Goal: Task Accomplishment & Management: Manage account settings

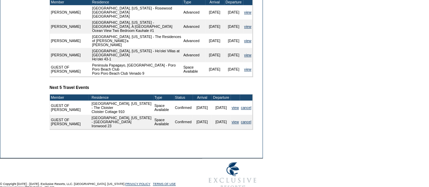
scroll to position [305, 0]
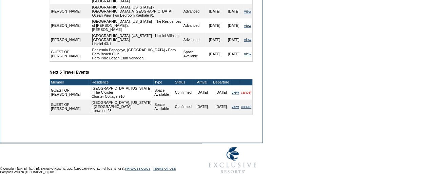
click at [245, 90] on link "cancel" at bounding box center [246, 92] width 11 height 4
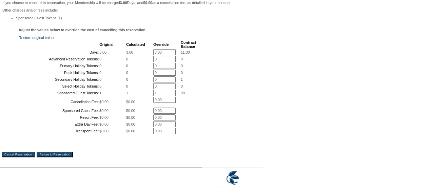
scroll to position [136, 0]
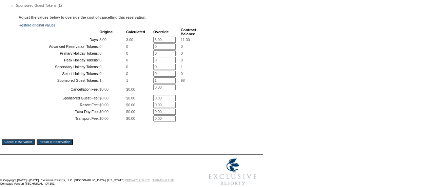
drag, startPoint x: 161, startPoint y: 48, endPoint x: 150, endPoint y: 50, distance: 11.6
click at [150, 49] on table "Original Calculated Override Contract Balance Days: 3.00 3.00 3.00 * 11.00 Adva…" at bounding box center [108, 74] width 178 height 95
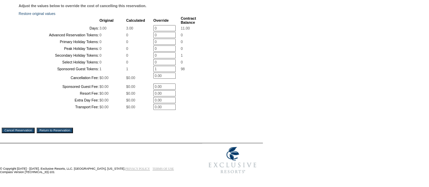
scroll to position [206, 0]
type input "0"
click at [30, 129] on td "You are attempting to cancel a Space Available Reservation. Please review the c…" at bounding box center [131, 52] width 259 height 177
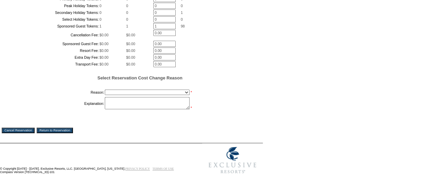
click at [132, 95] on select "Creating Continuous Stay Days Booked After Cancellation Experiential / Hotel / …" at bounding box center [147, 92] width 85 height 5
select select "1026"
click at [105, 95] on select "Creating Continuous Stay Days Booked After Cancellation Experiential / Hotel / …" at bounding box center [147, 92] width 85 height 5
click at [138, 109] on textarea at bounding box center [147, 103] width 85 height 12
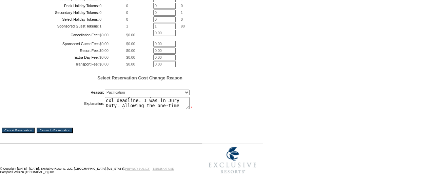
click at [150, 109] on textarea "Guest of Member trying to help the Member use some days. Guest isn't as familia…" at bounding box center [147, 103] width 85 height 12
click at [158, 109] on textarea "Guest of Member trying to help the Member use some days. Guest isn't as familia…" at bounding box center [147, 103] width 85 height 12
click at [26, 133] on input "Cancel Reservation" at bounding box center [18, 130] width 33 height 5
click at [140, 109] on textarea "Guest of Member trying to help the Member use some days. Guest isn't as familia…" at bounding box center [147, 103] width 85 height 12
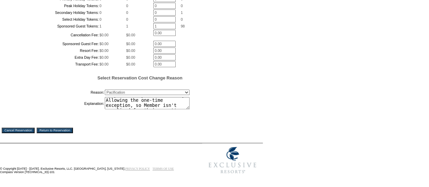
scroll to position [41, 0]
click at [127, 109] on textarea "Guest of Member trying to help the Member use some days. Guest isn't as familia…" at bounding box center [147, 103] width 85 height 12
click at [167, 109] on textarea "Guest of Member trying to help the Member use some days. Guest isn't as familia…" at bounding box center [147, 103] width 85 height 12
click at [126, 109] on textarea "Guest of Member trying to help the Member use some days. Guest isn't as familia…" at bounding box center [147, 103] width 85 height 12
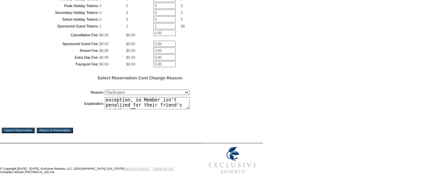
type textarea "Guest of Member trying to help the Member use some days. Guest isn't as familia…"
click at [25, 133] on input "Cancel Reservation" at bounding box center [18, 130] width 33 height 5
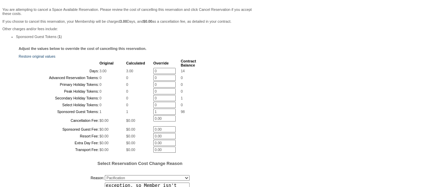
scroll to position [37, 0]
